Goal: Find specific page/section: Find specific page/section

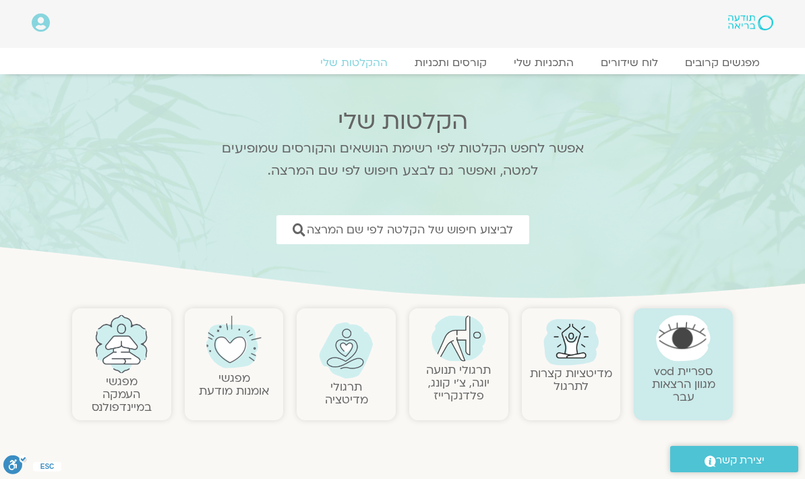
click at [364, 230] on span "לביצוע חיפוש של הקלטה לפי שם המרצה" at bounding box center [410, 229] width 206 height 13
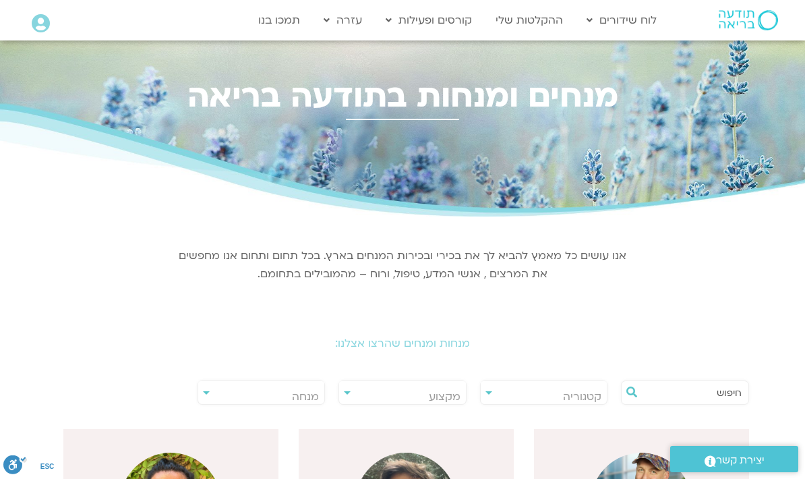
scroll to position [0, -1]
click at [691, 382] on input "text" at bounding box center [692, 392] width 100 height 23
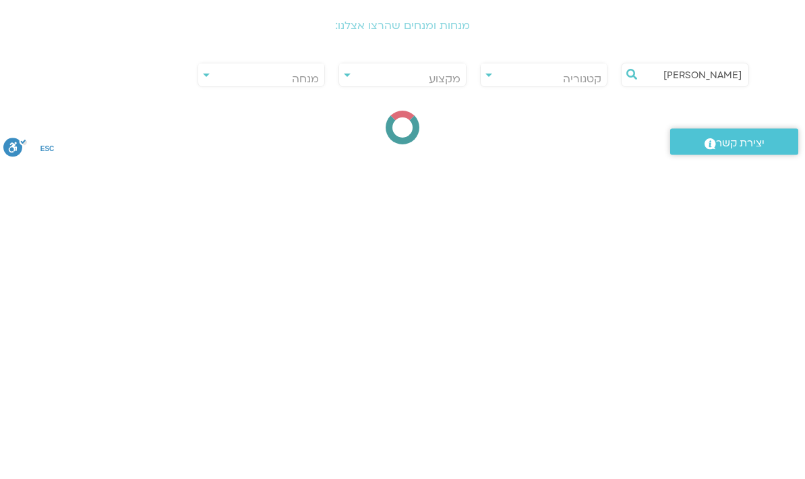
type input "[PERSON_NAME]"
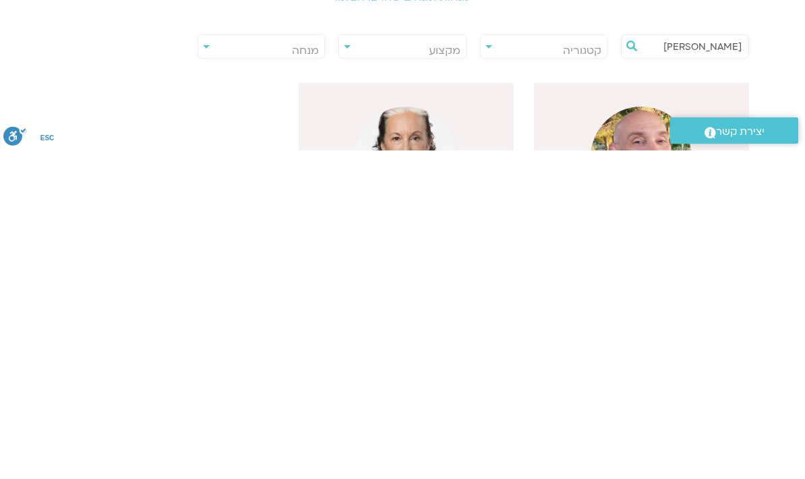
scroll to position [45, 0]
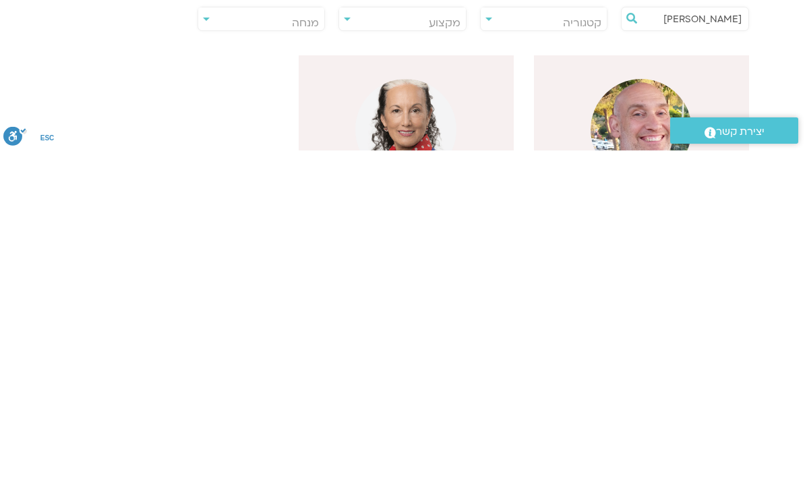
click at [654, 407] on img at bounding box center [641, 457] width 101 height 101
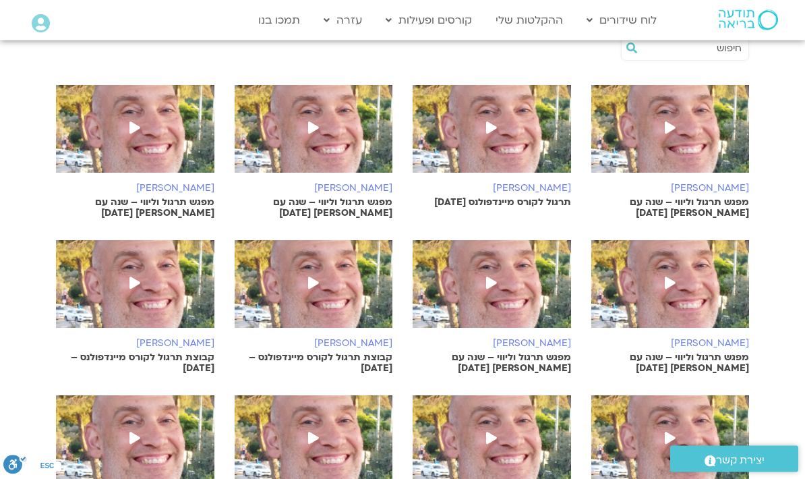
scroll to position [509, 0]
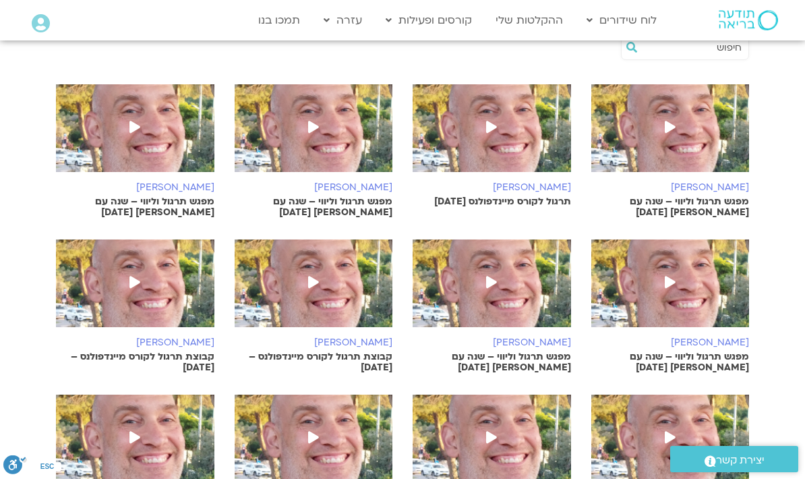
click at [705, 185] on h6 "[PERSON_NAME]" at bounding box center [670, 187] width 158 height 11
